Goal: Transaction & Acquisition: Purchase product/service

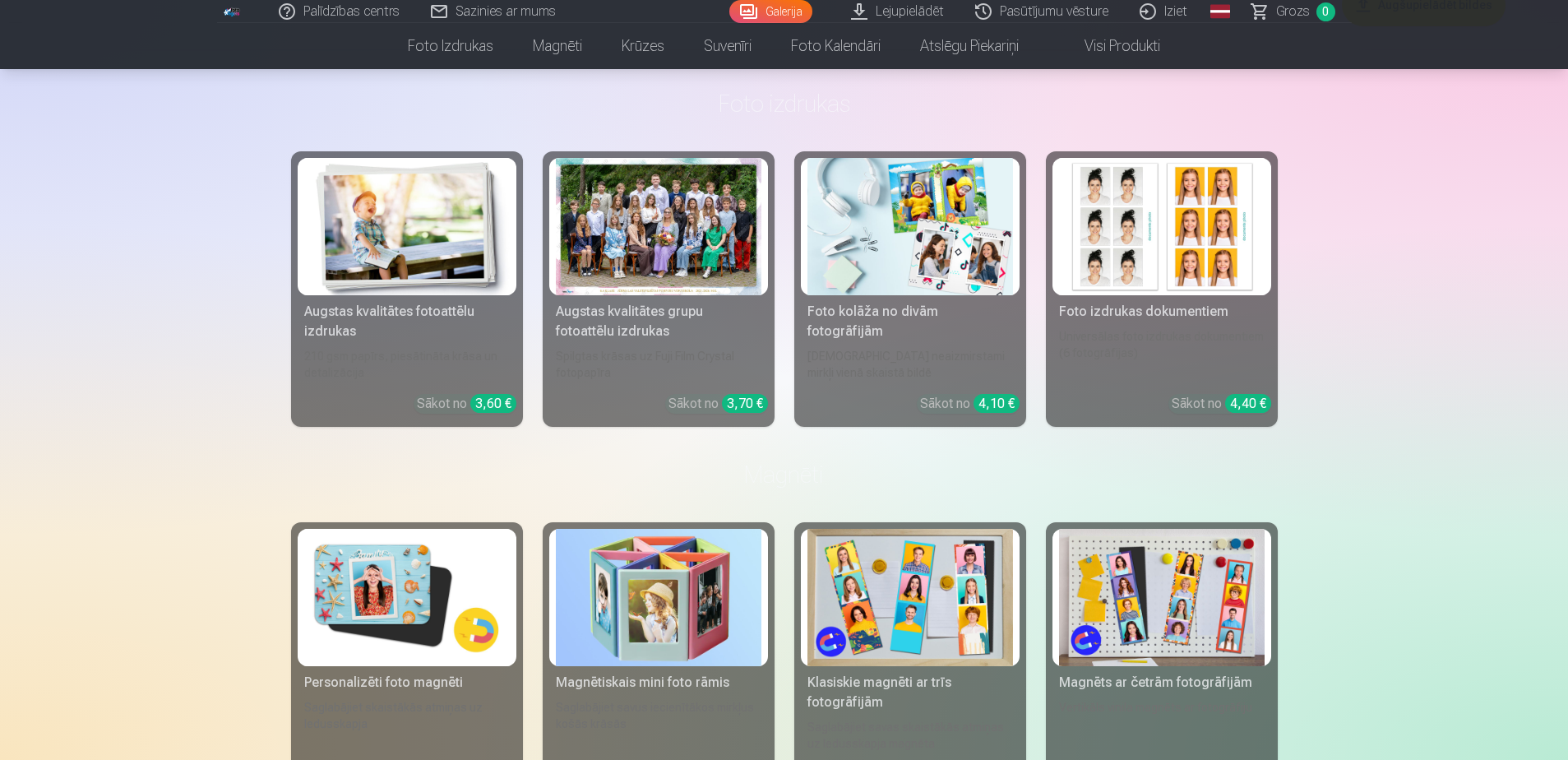
scroll to position [1644, 0]
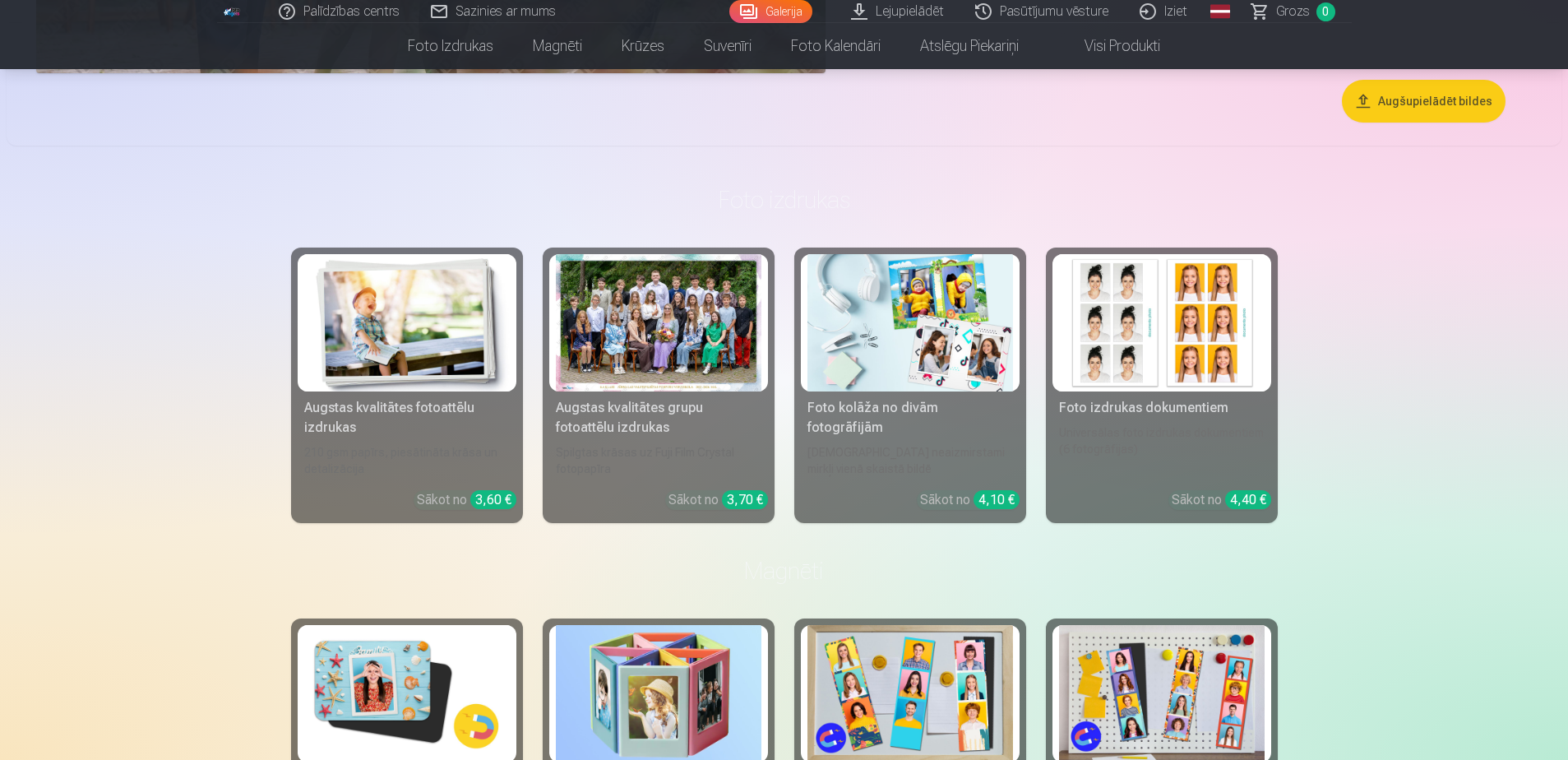
click at [658, 331] on div at bounding box center [659, 322] width 206 height 138
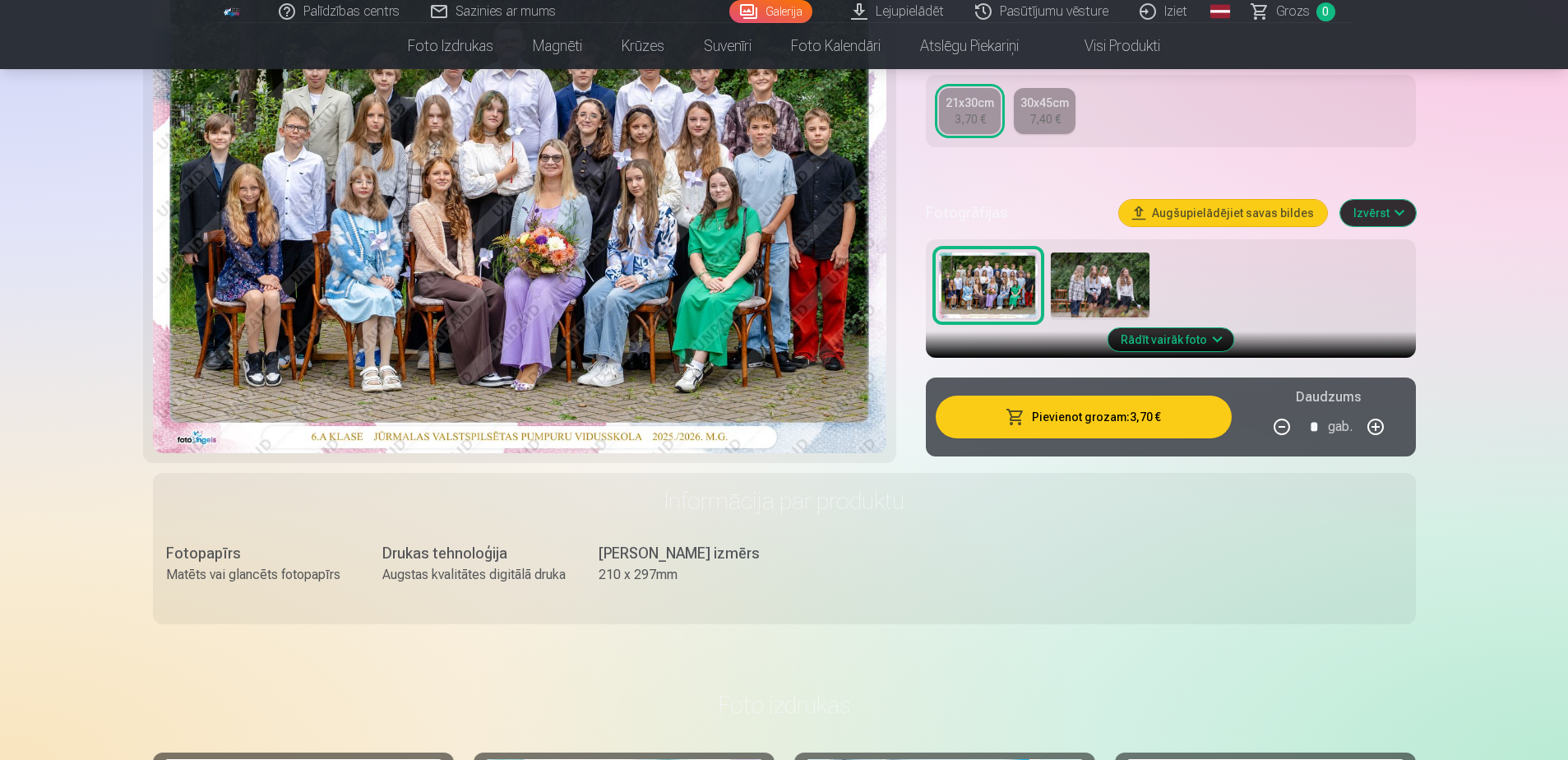
scroll to position [411, 0]
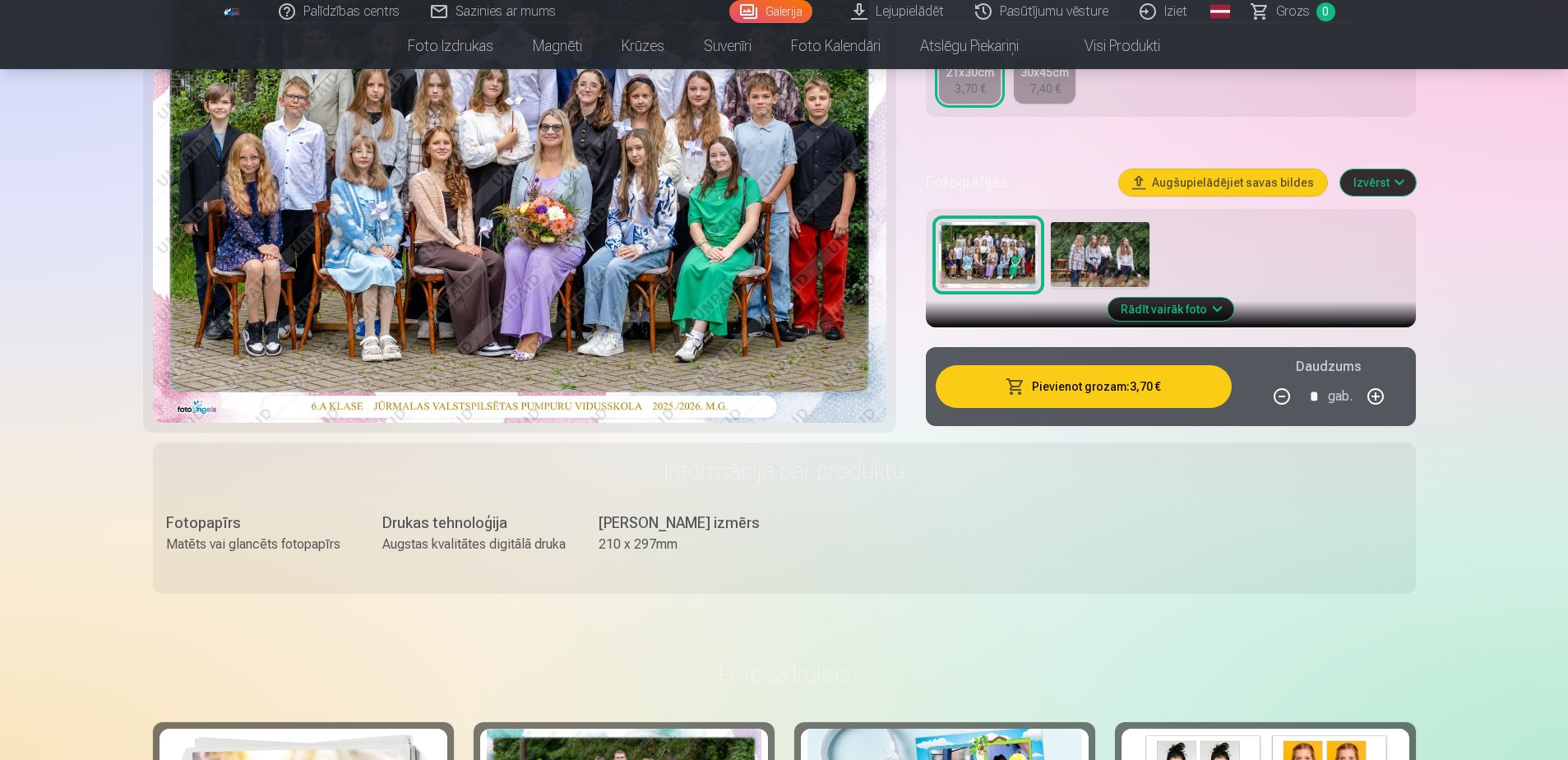
click at [1105, 387] on button "Pievienot grozam : 3,70 €" at bounding box center [1083, 386] width 295 height 43
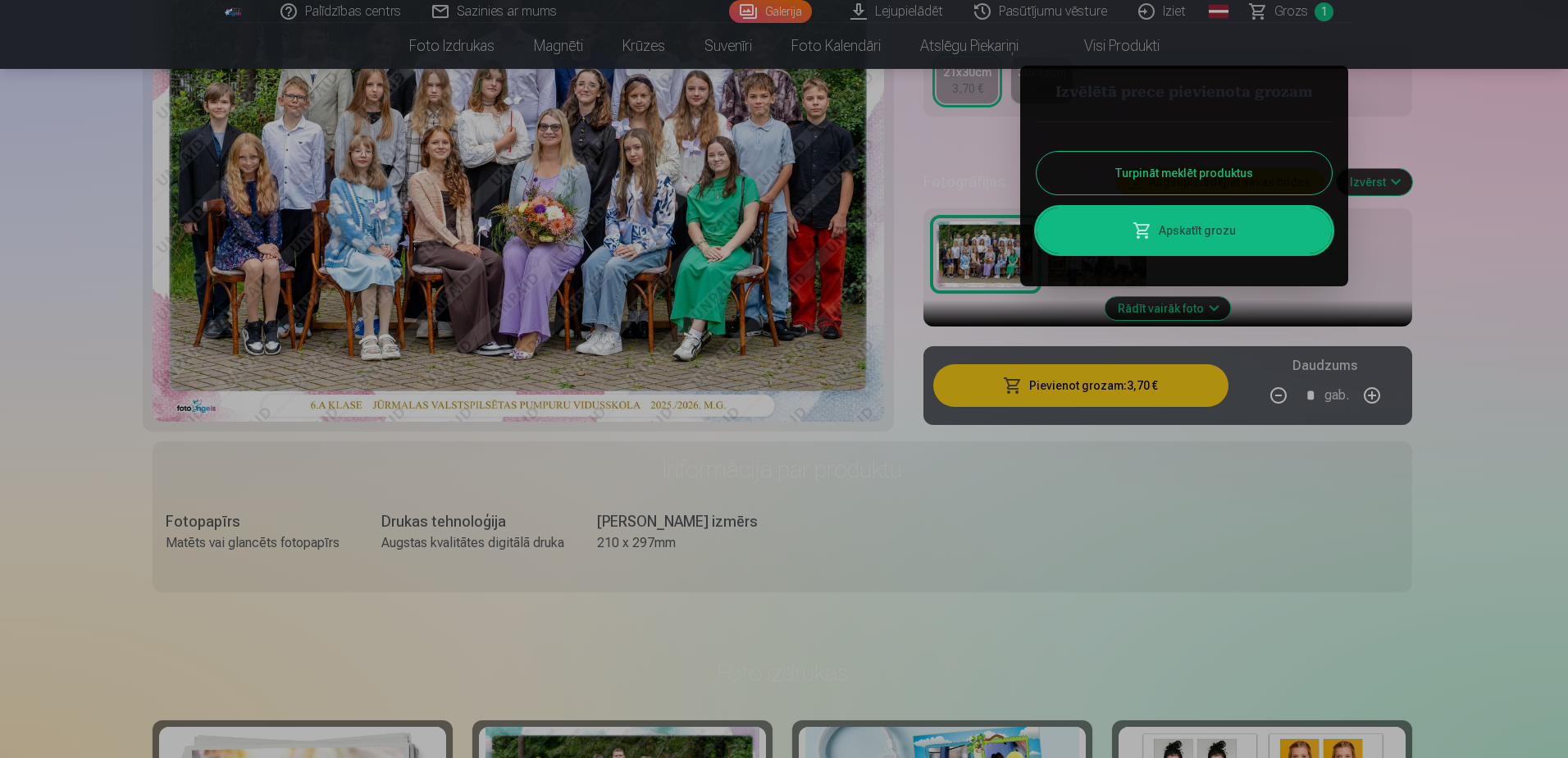
click at [1160, 178] on button "Turpināt meklēt produktus" at bounding box center [1184, 173] width 295 height 43
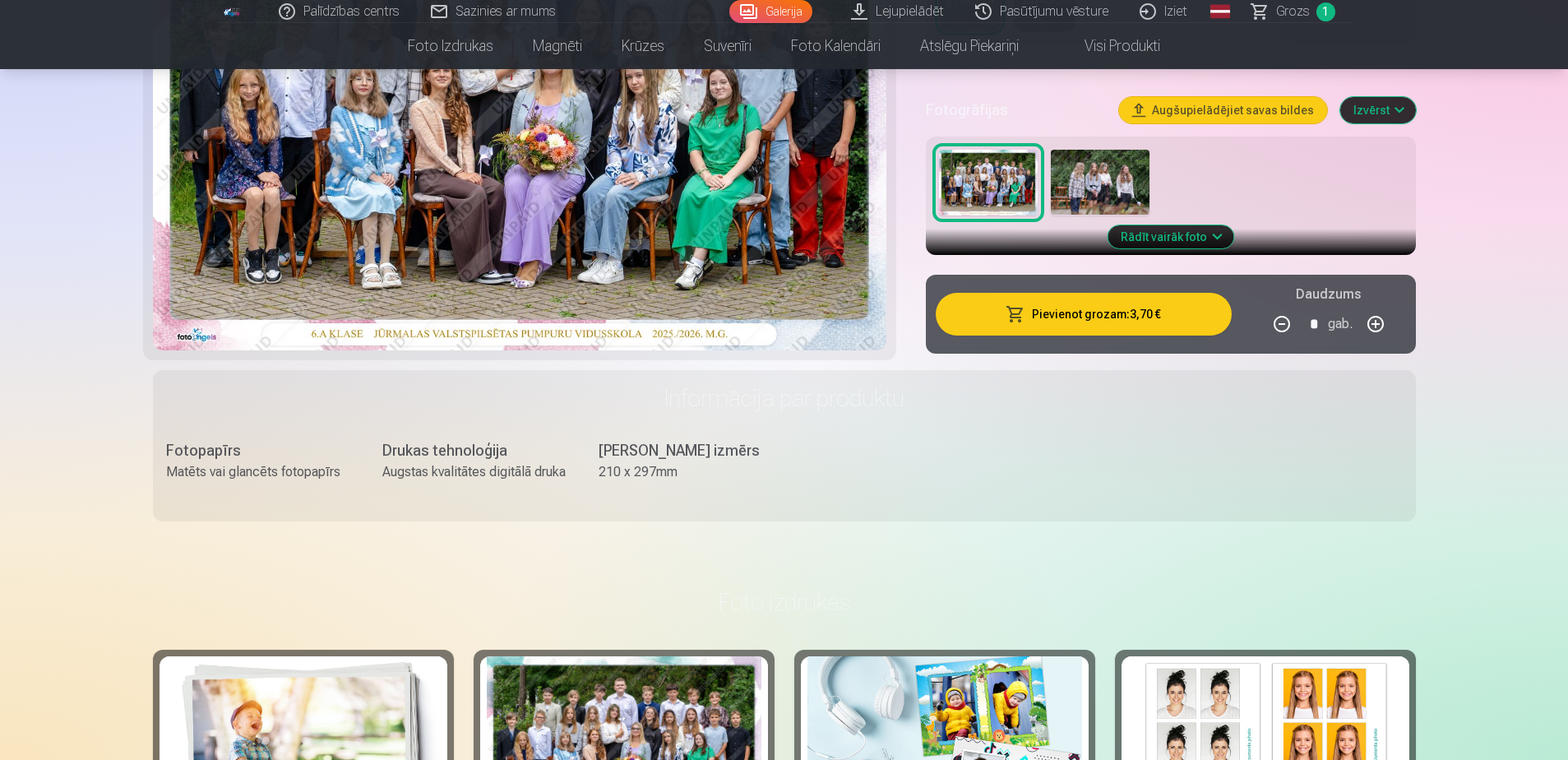
scroll to position [138, 0]
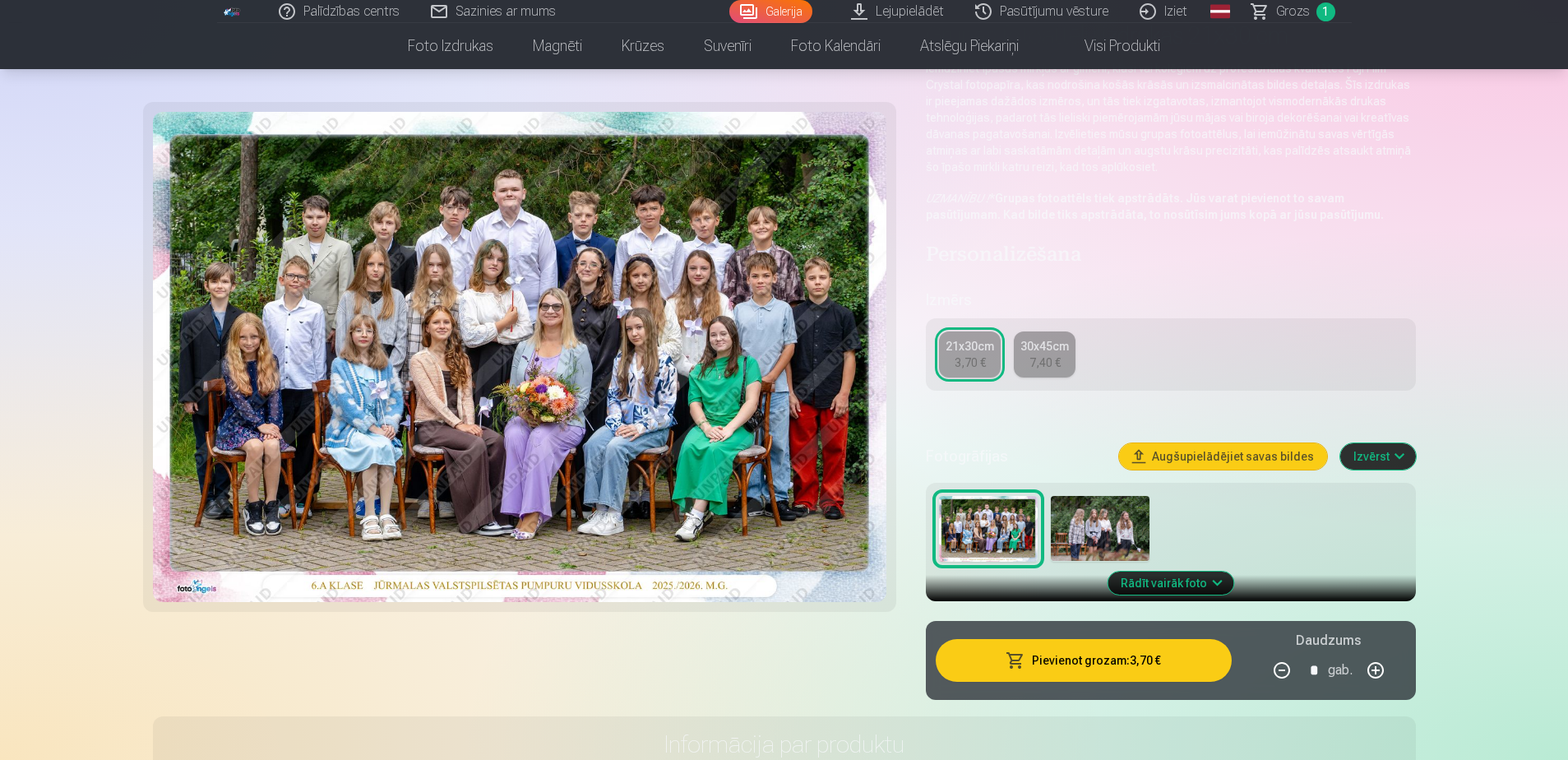
click at [1096, 528] on img at bounding box center [1100, 528] width 99 height 65
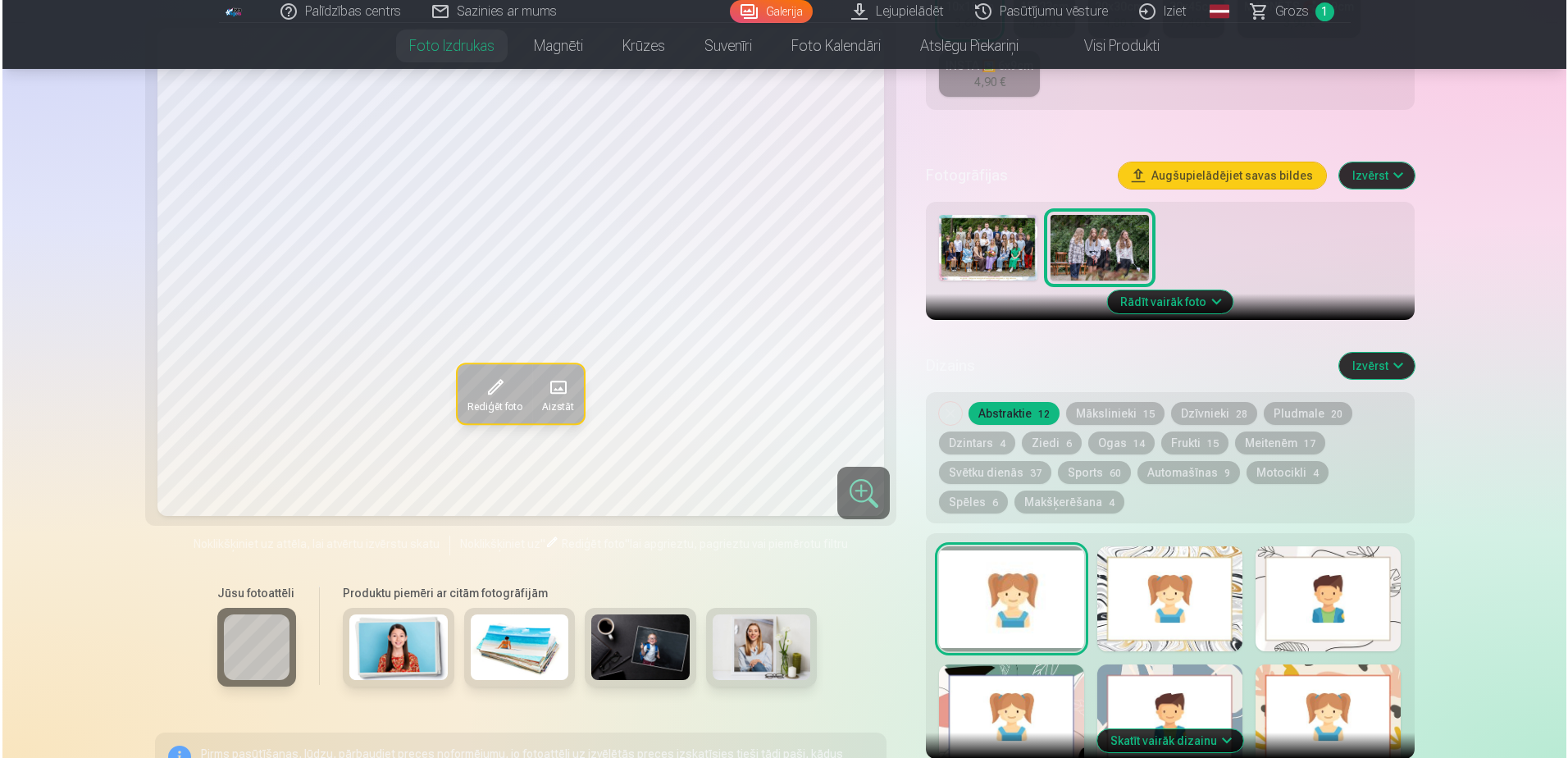
scroll to position [820, 0]
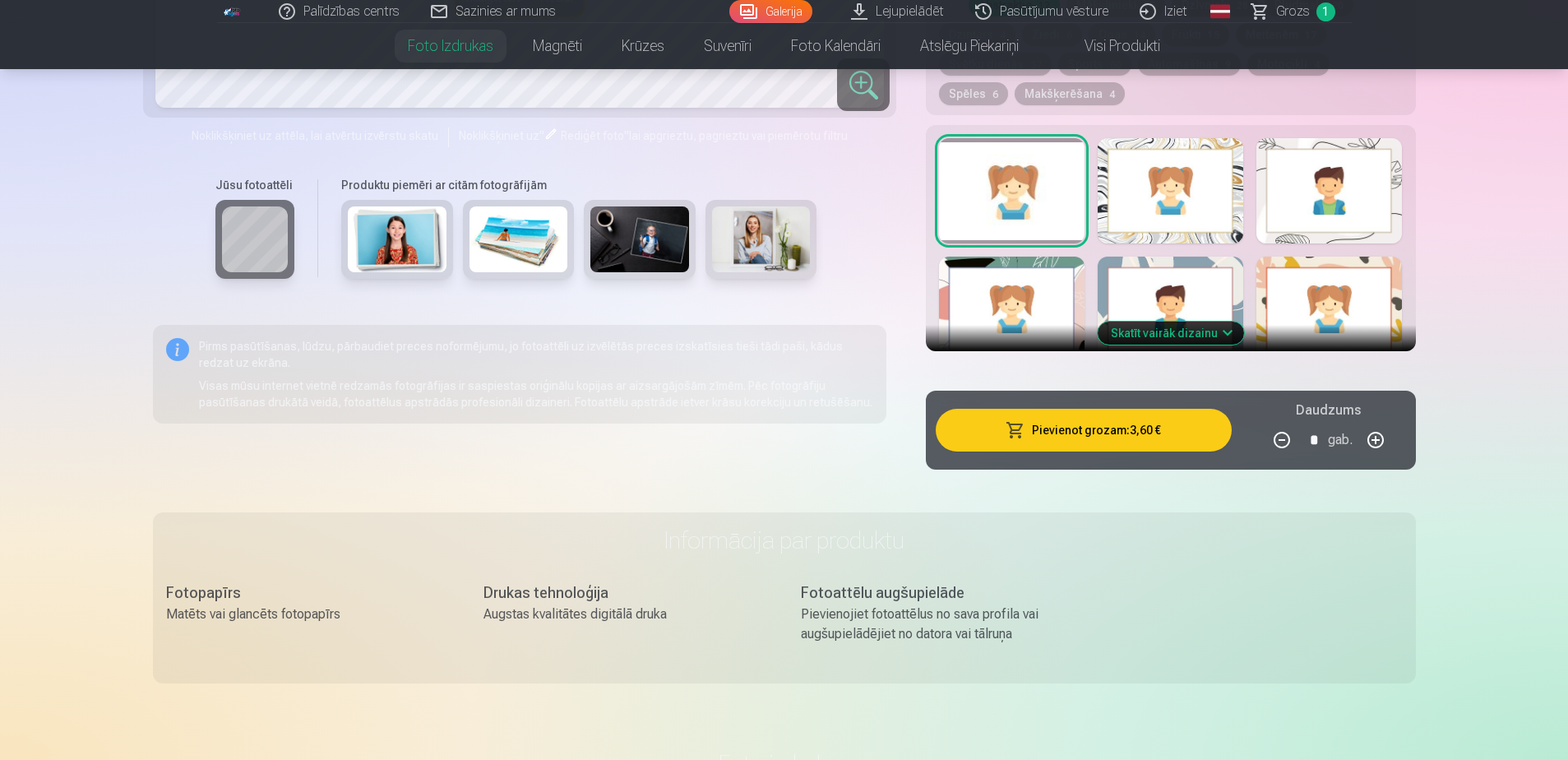
click at [1083, 436] on button "Pievienot grozam : 3,60 €" at bounding box center [1083, 430] width 295 height 43
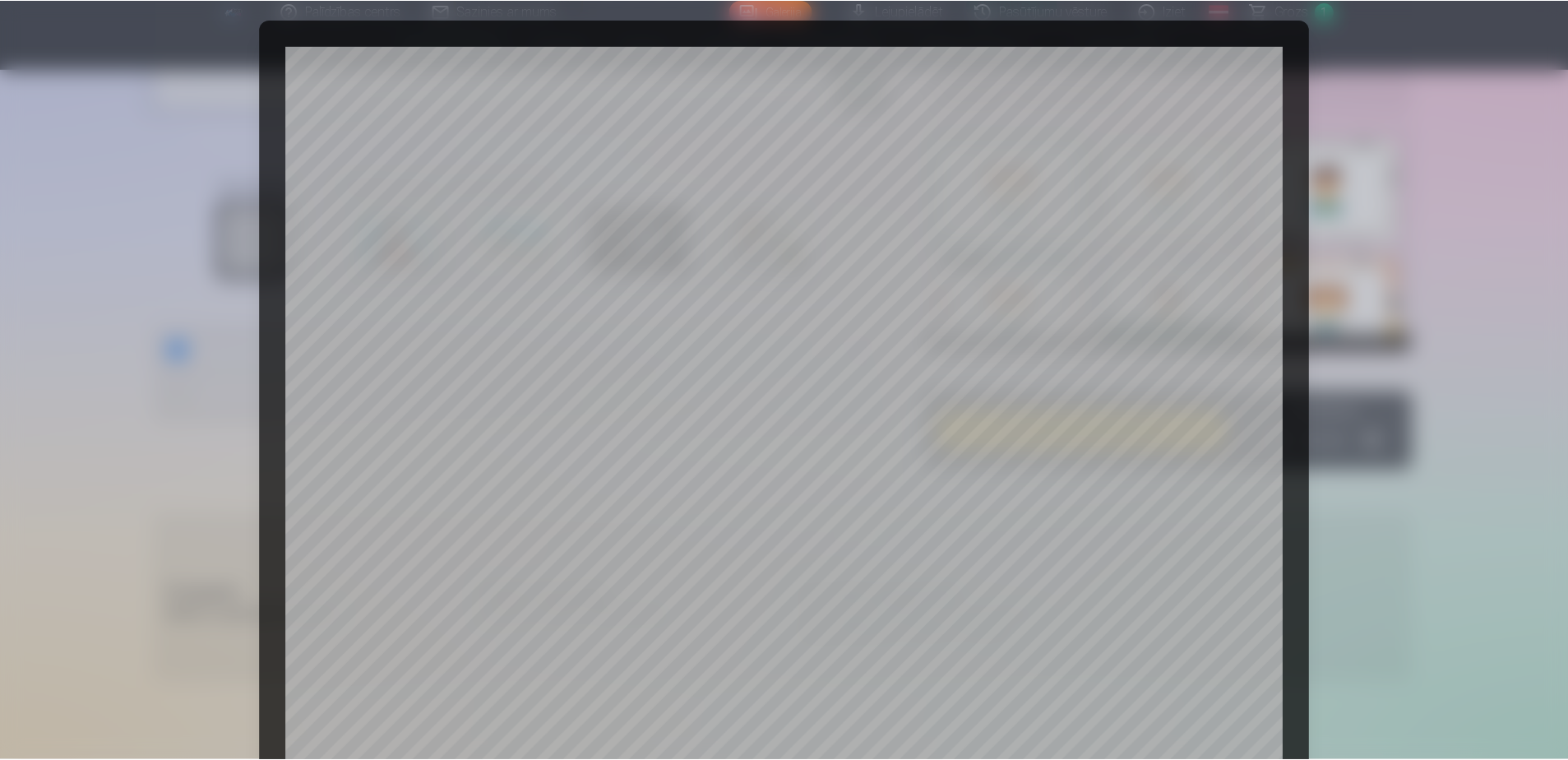
scroll to position [424, 0]
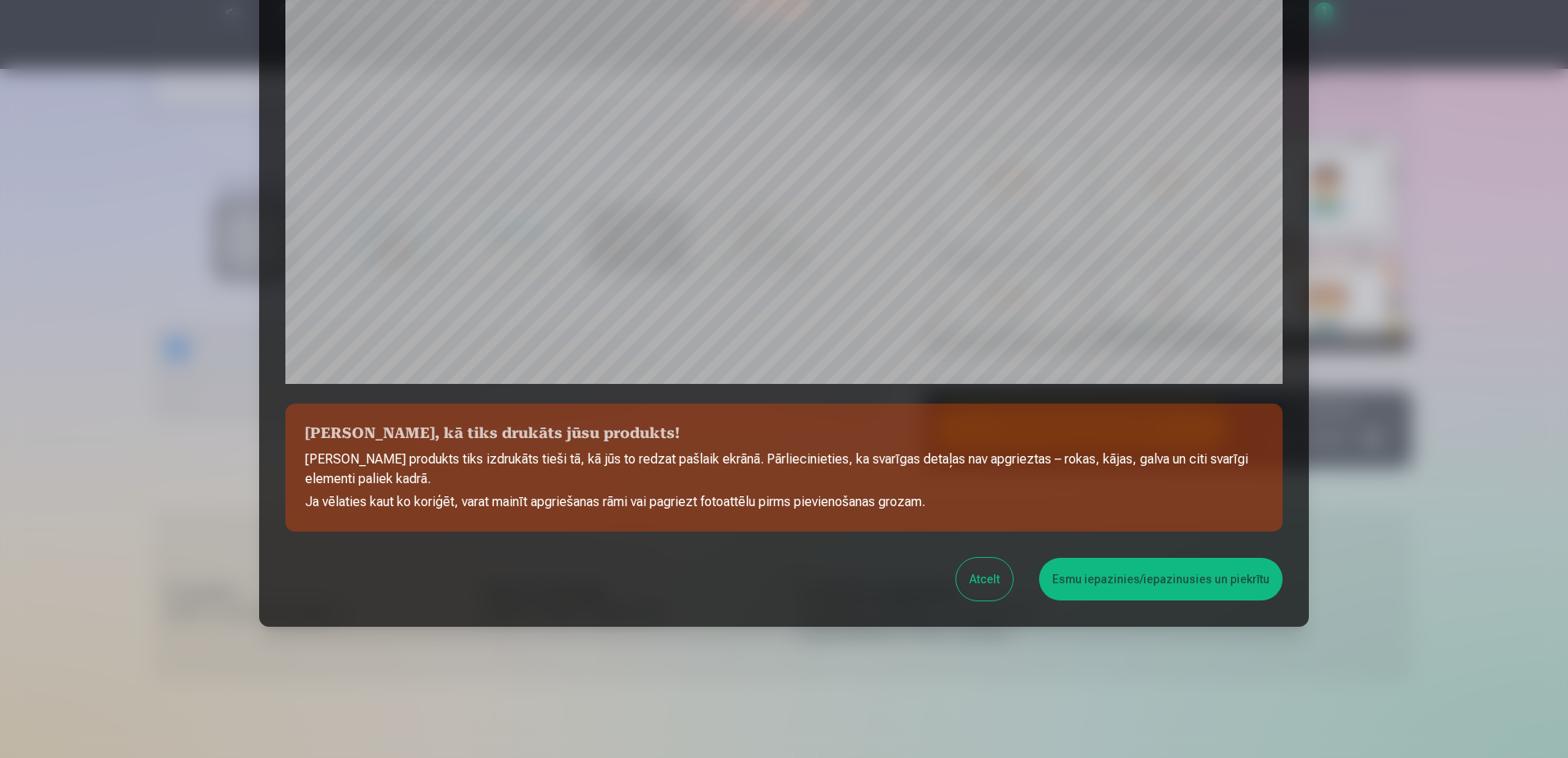
click at [1178, 586] on button "Esmu iepazinies/iepazinusies un piekrītu" at bounding box center [1161, 579] width 243 height 43
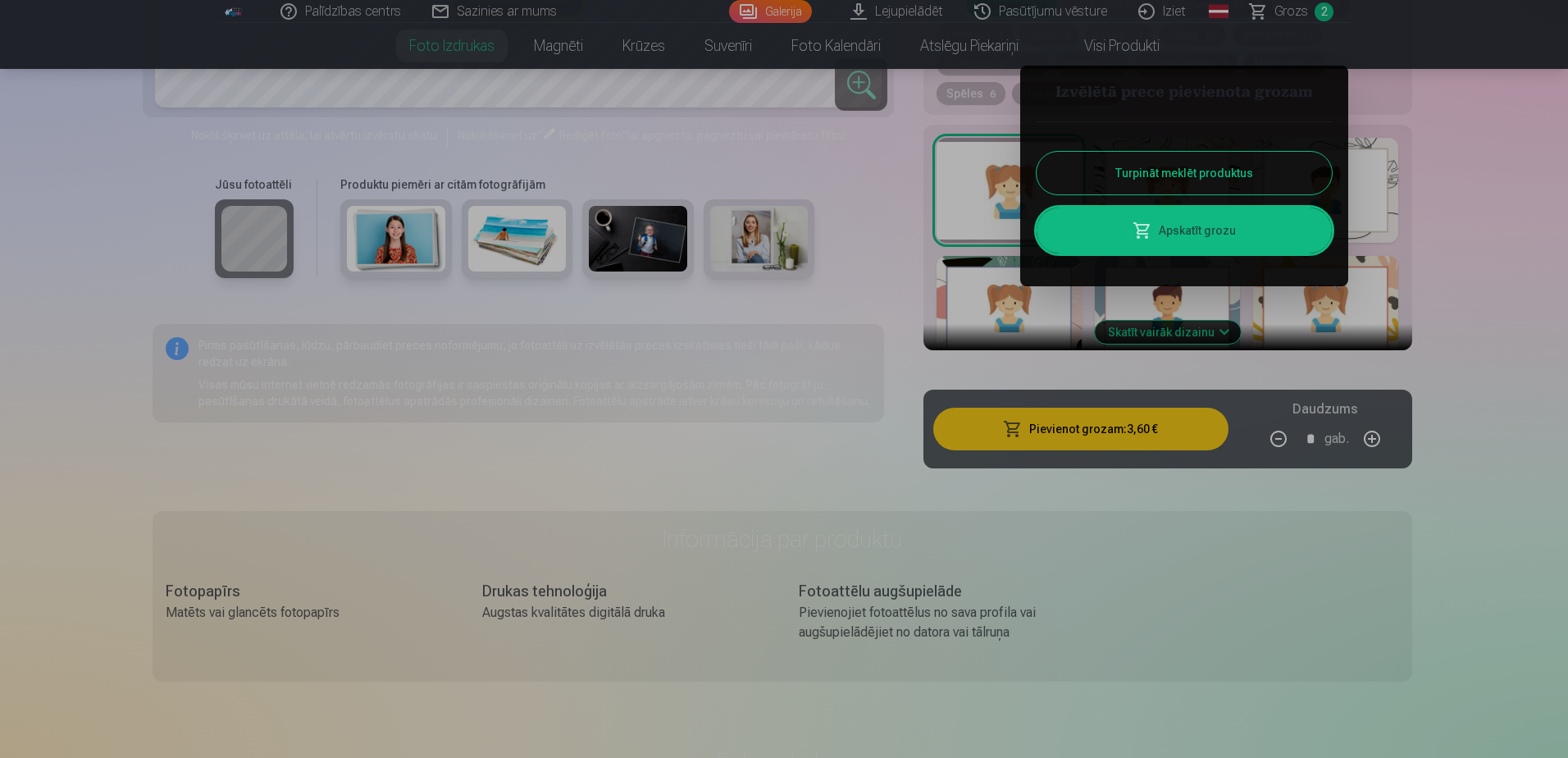
click at [1211, 170] on button "Turpināt meklēt produktus" at bounding box center [1184, 173] width 295 height 43
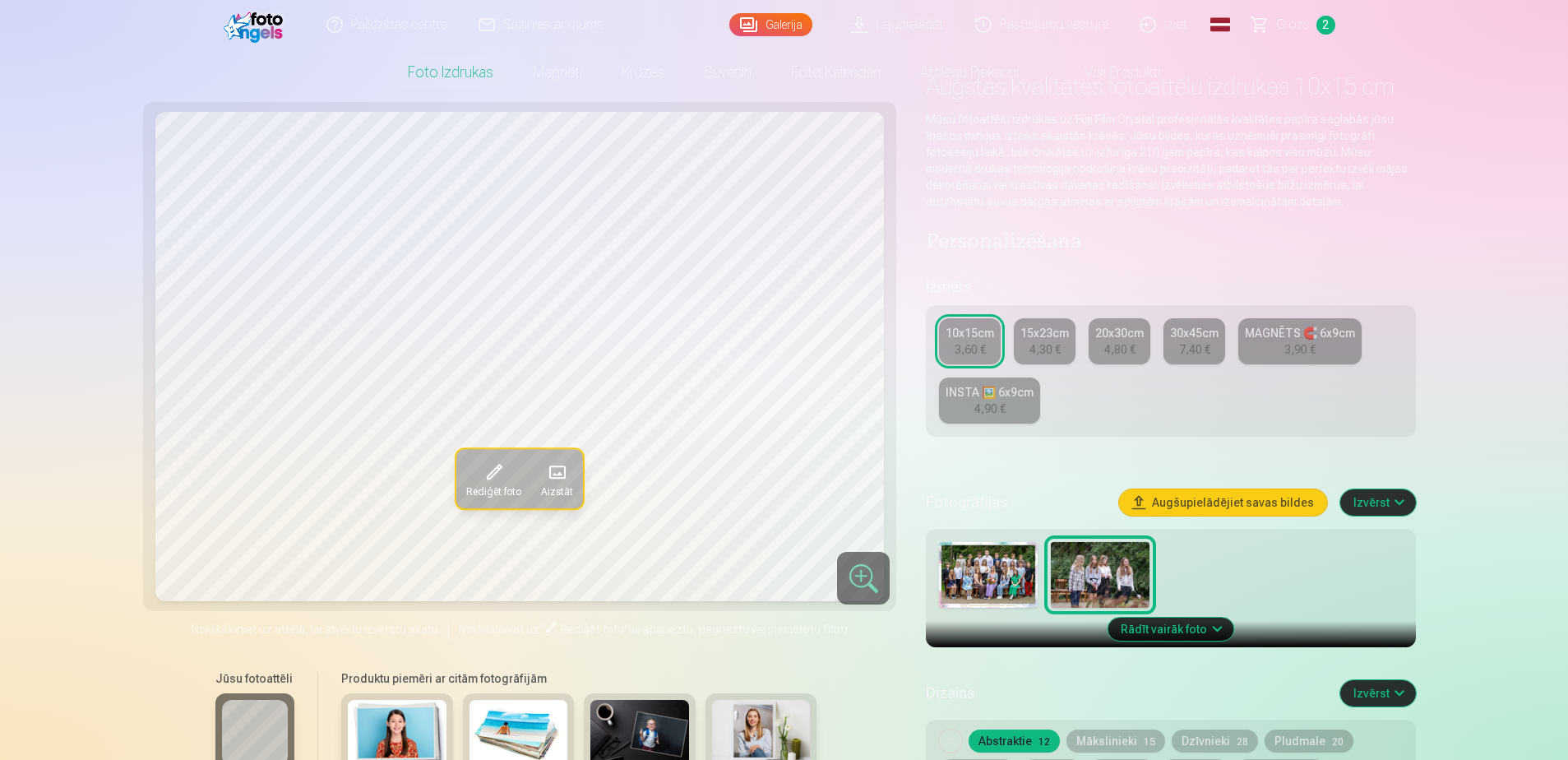
scroll to position [0, 0]
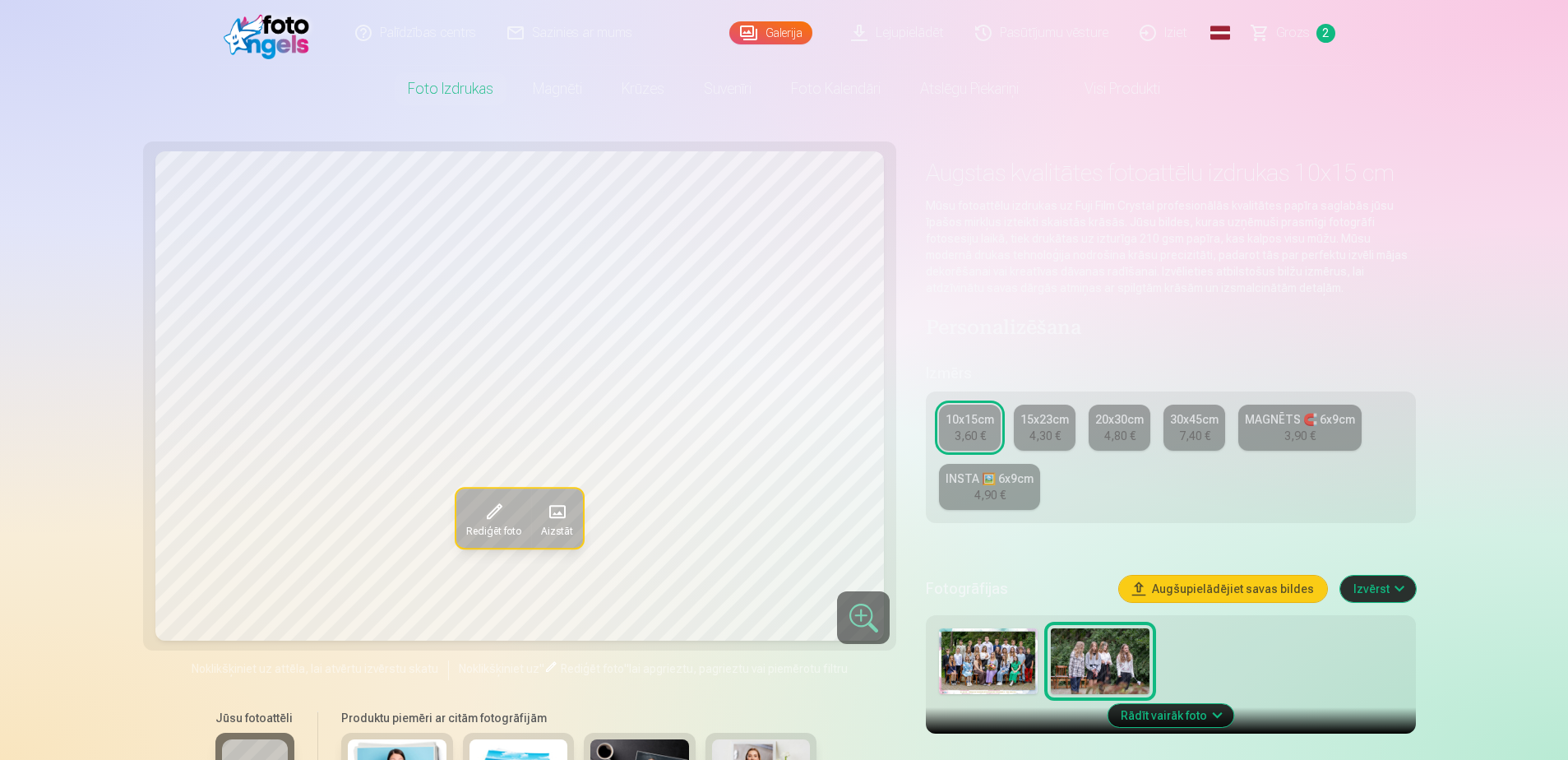
click at [1478, 89] on nav "Foto izdrukas Augstas kvalitātes fotoattēlu izdrukas 210 gsm papīrs, piesātināt…" at bounding box center [784, 88] width 1568 height 46
